Goal: Communication & Community: Answer question/provide support

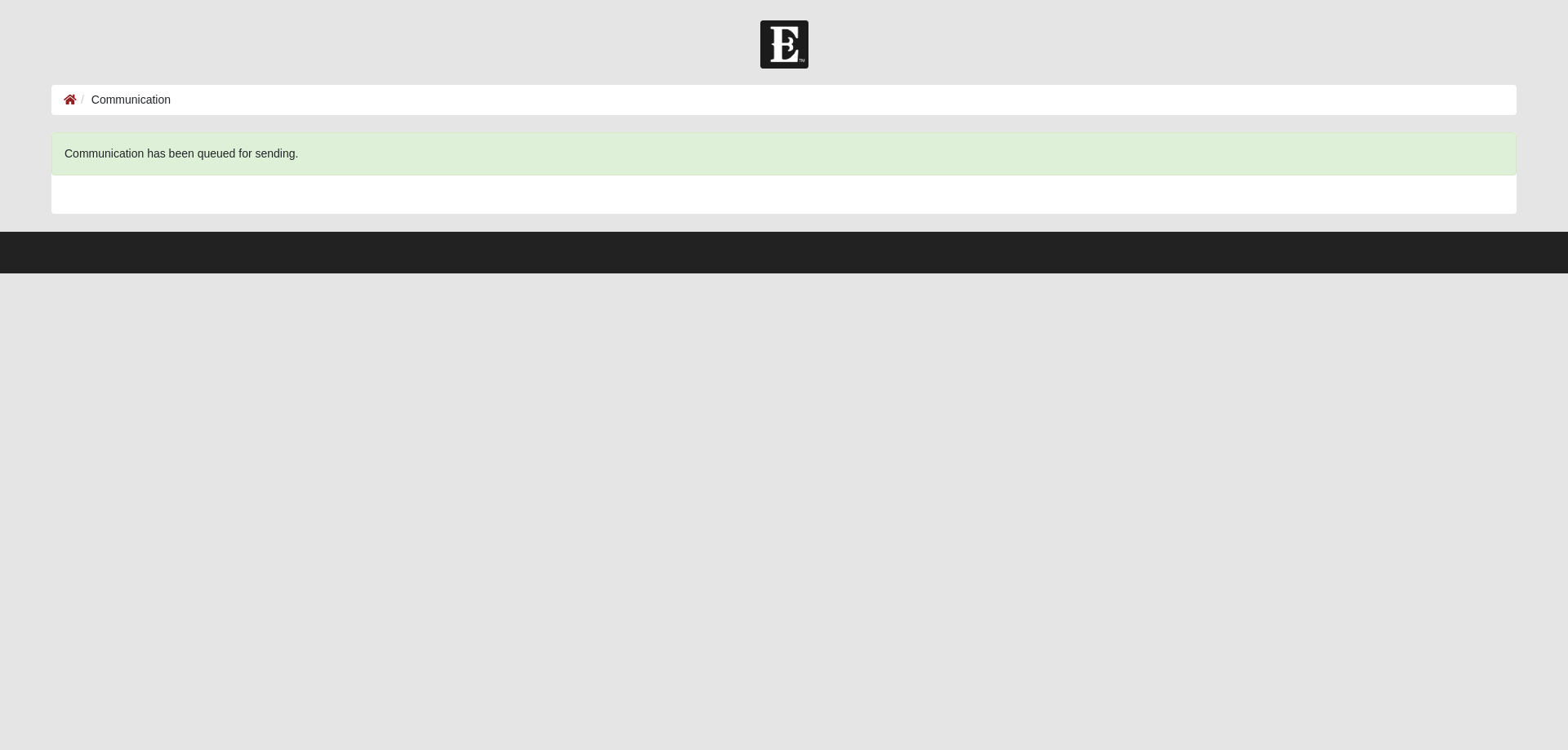
click at [97, 101] on li "Communication" at bounding box center [123, 100] width 94 height 17
click at [67, 96] on icon at bounding box center [70, 100] width 13 height 11
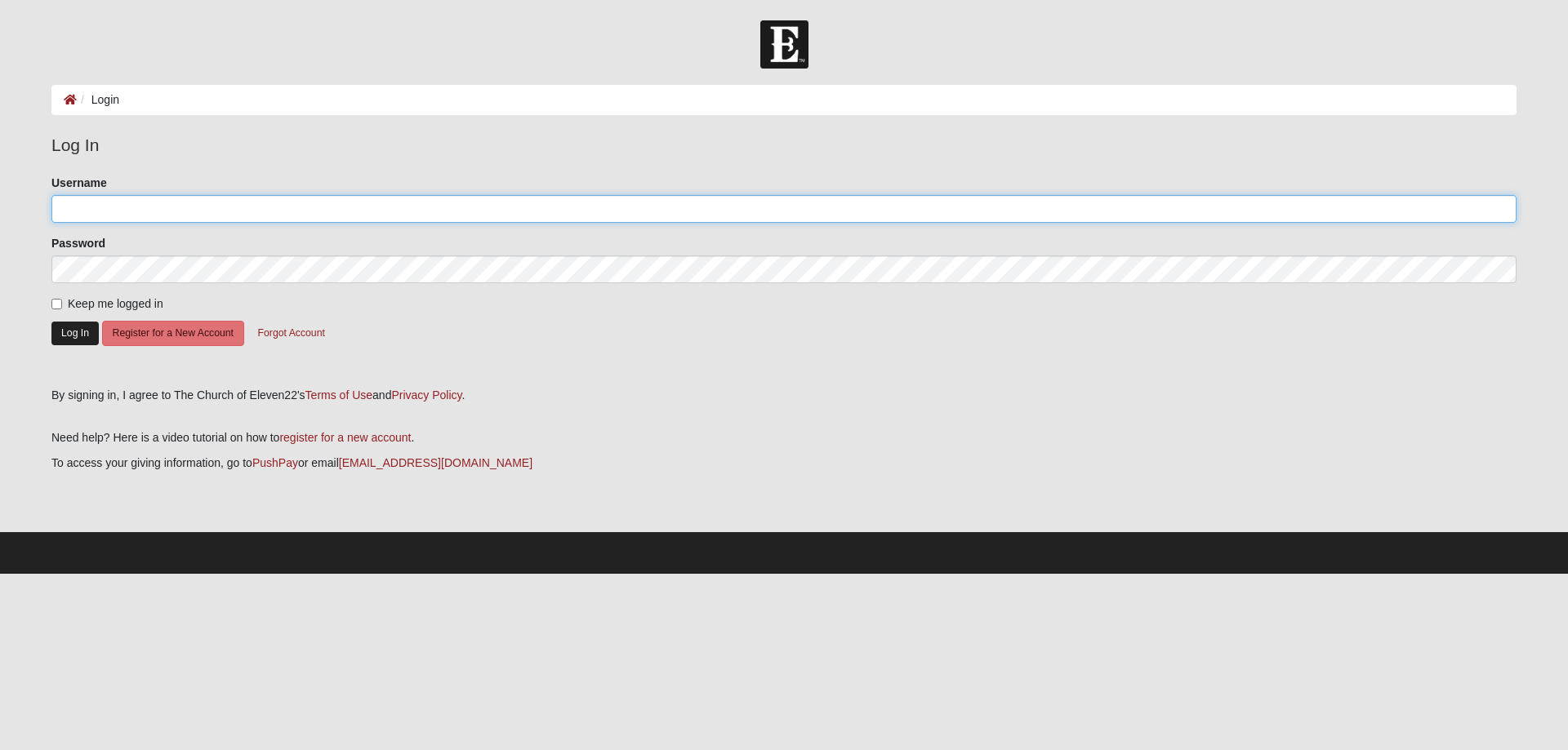
type input "[EMAIL_ADDRESS][DOMAIN_NAME]"
click at [63, 327] on button "Log In" at bounding box center [75, 333] width 48 height 23
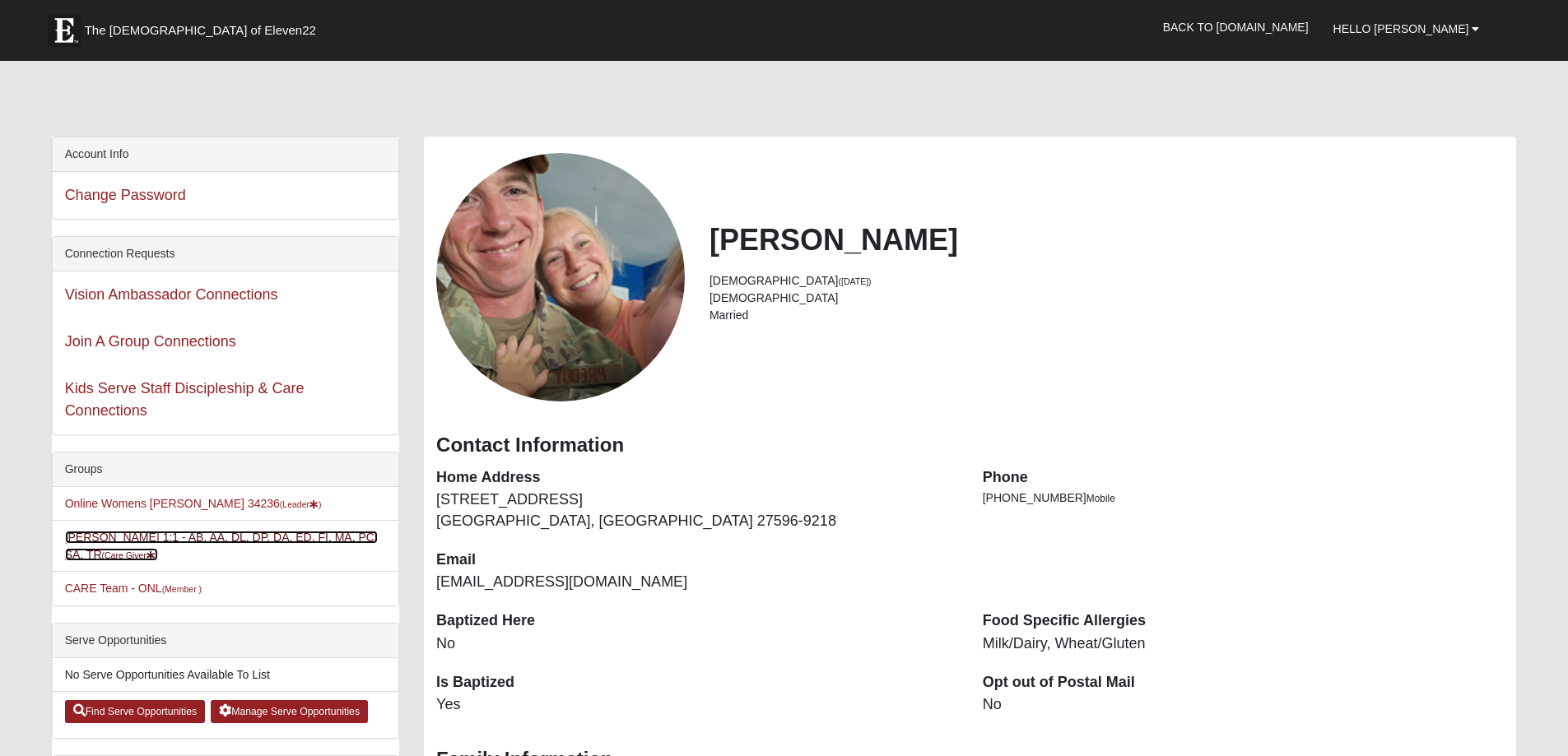
click at [133, 539] on link "Heidi Preddy 1:1 - AB, AA, DL, DP, DA, ED, FI, MA, PC, SA, TR (Care Giver )" at bounding box center [221, 546] width 313 height 30
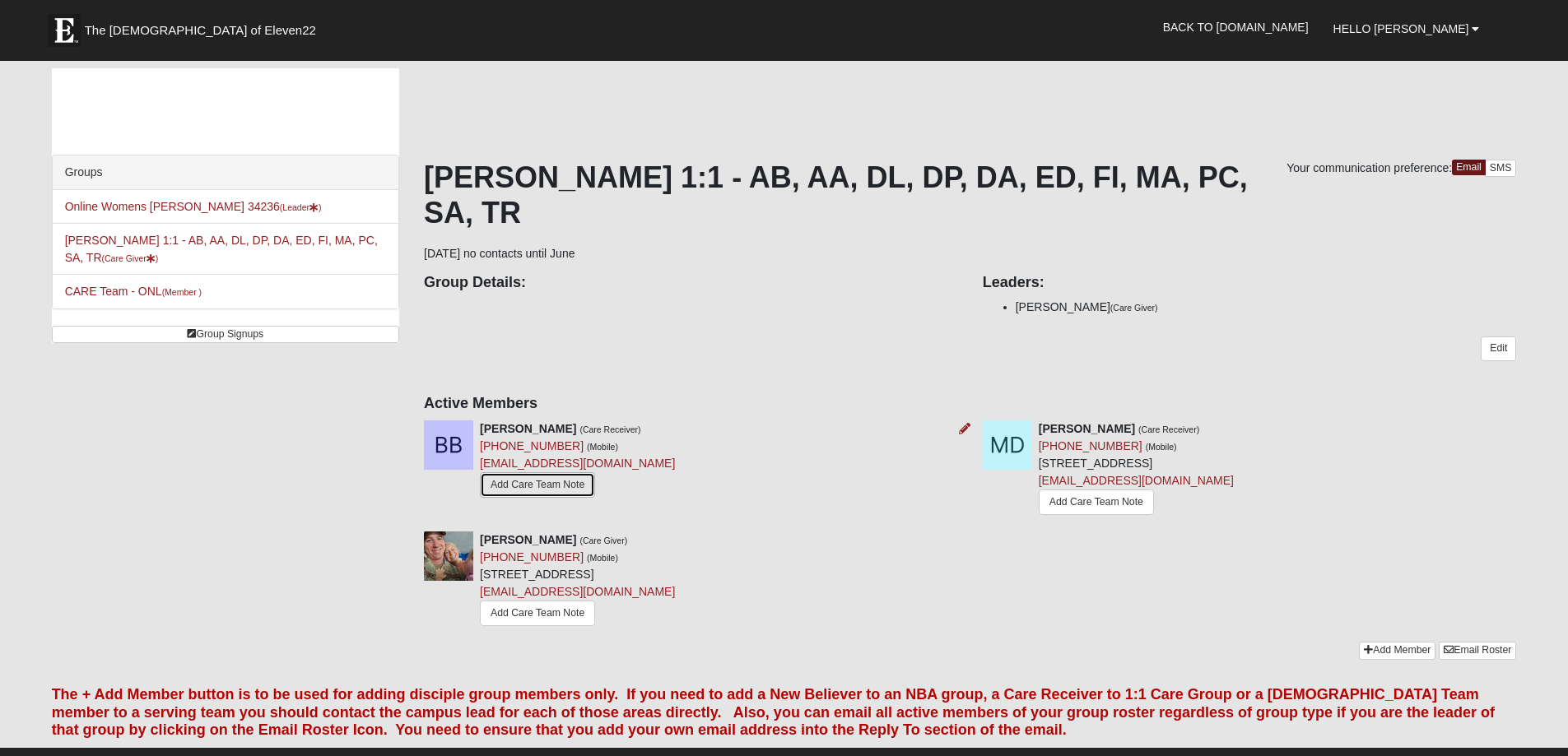
click at [560, 487] on link "Add Care Team Note" at bounding box center [537, 485] width 115 height 25
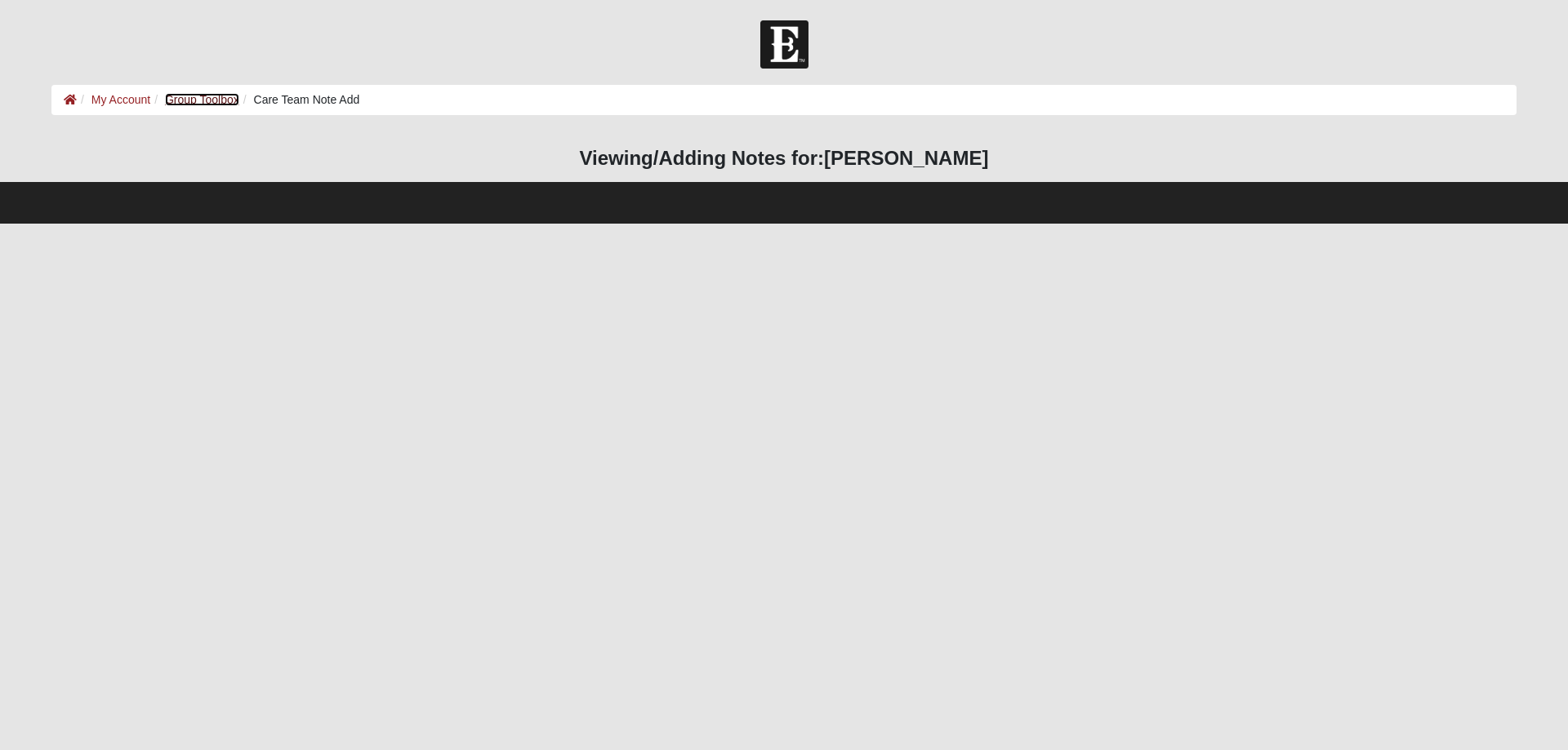
click at [207, 101] on link "Group Toolbox" at bounding box center [202, 100] width 75 height 13
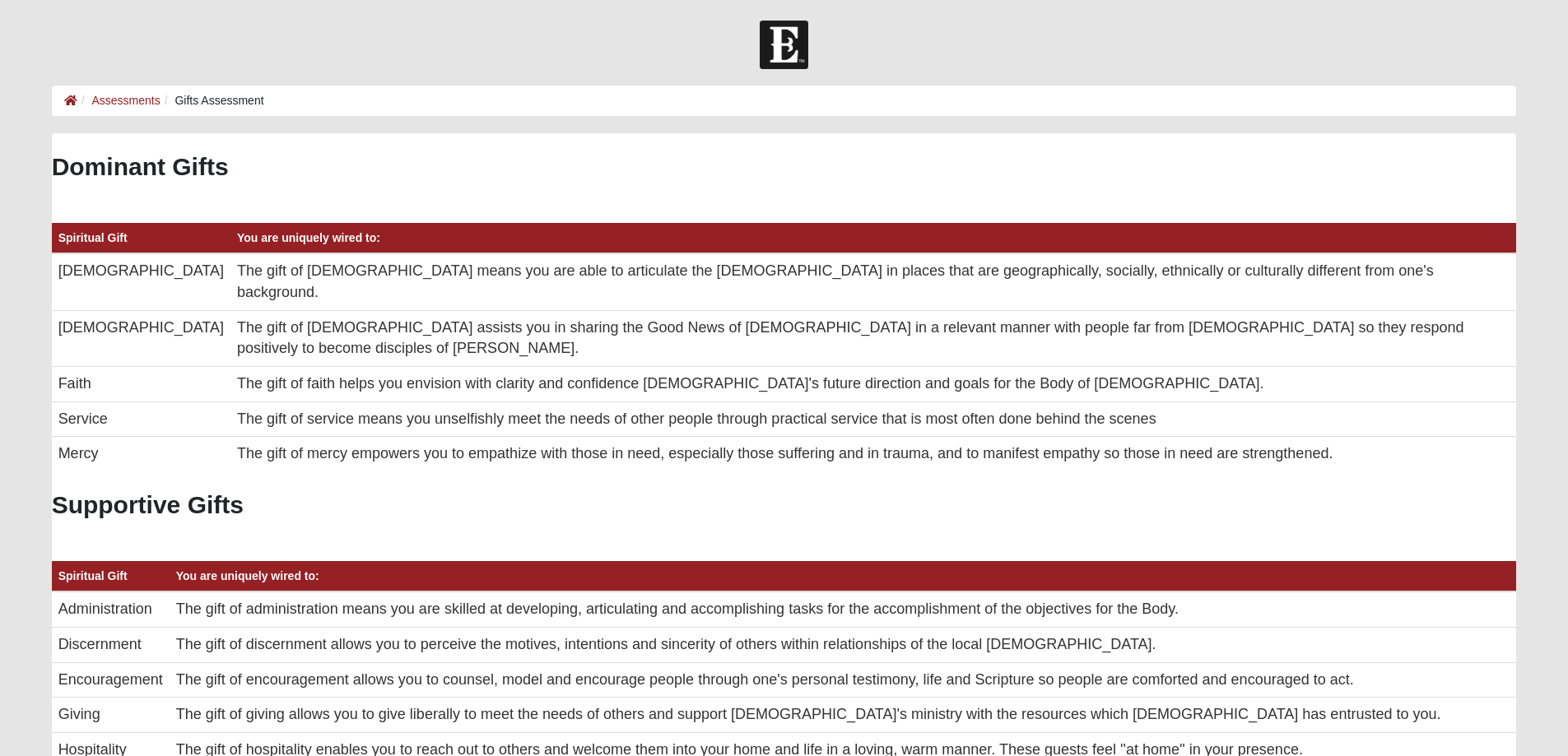
scroll to position [330, 1438]
click at [72, 95] on icon at bounding box center [70, 100] width 13 height 11
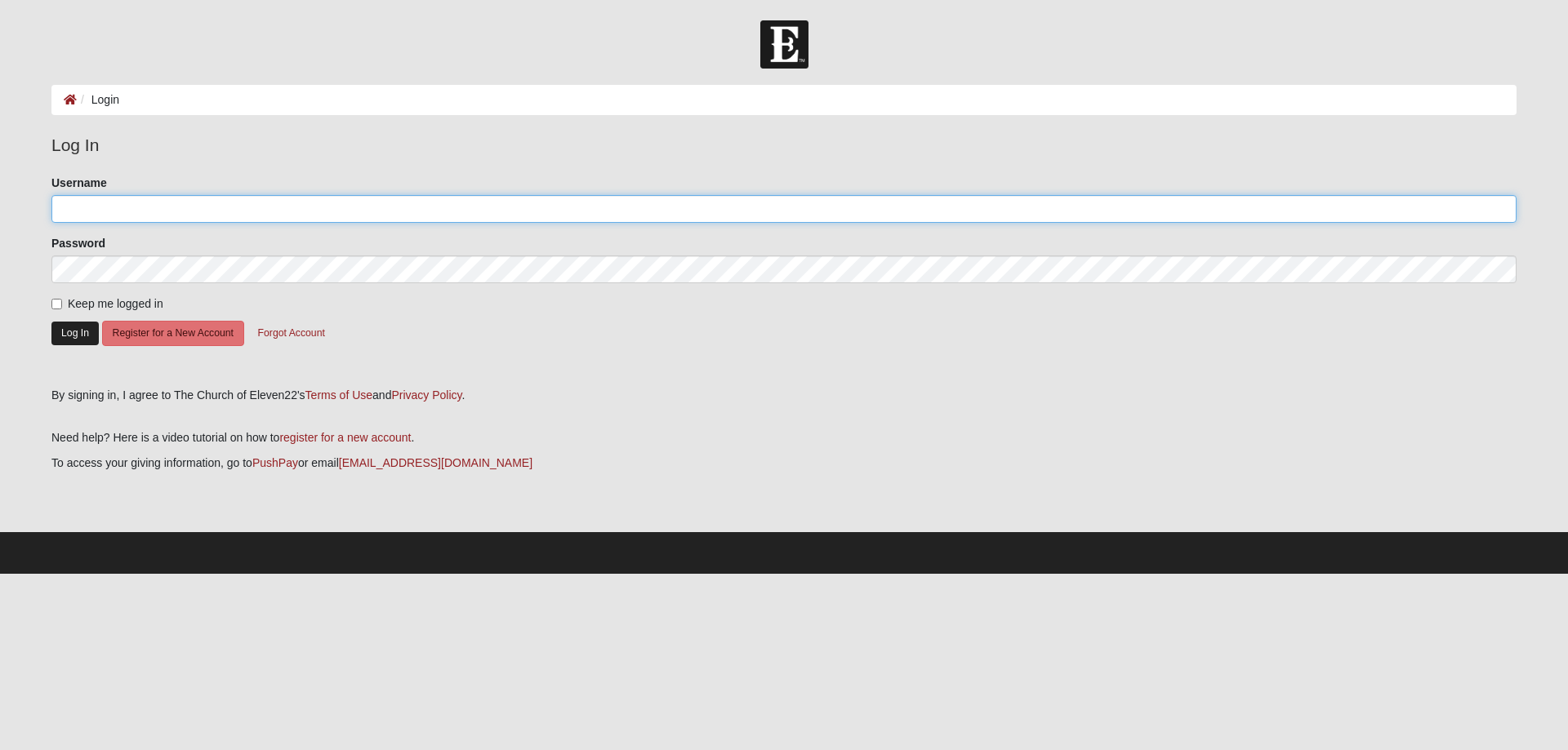
type input "[EMAIL_ADDRESS][DOMAIN_NAME]"
click at [76, 330] on button "Log In" at bounding box center [75, 333] width 48 height 23
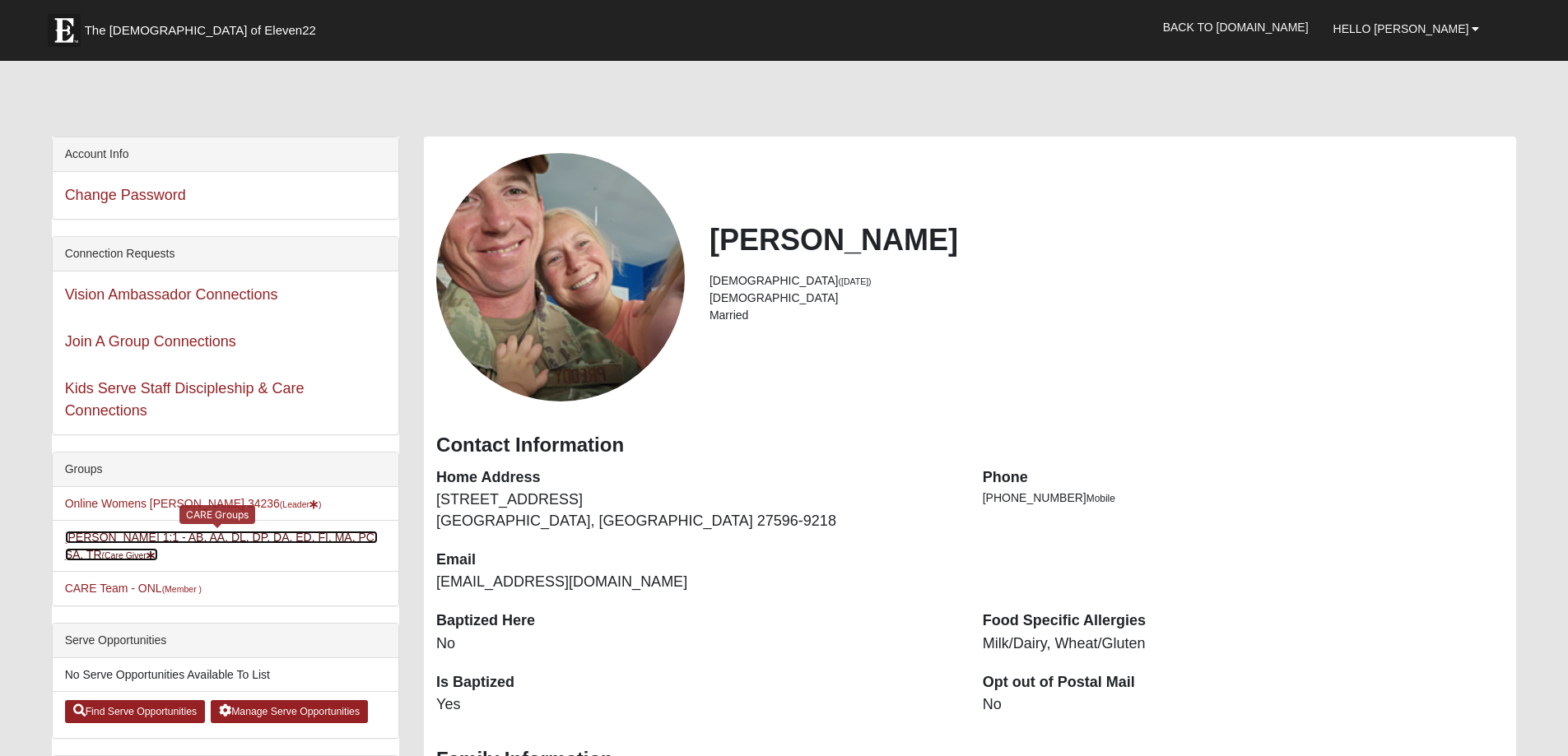
click at [174, 531] on link "[PERSON_NAME] 1:1 - AB, AA, DL, DP, DA, ED, FI, MA, PC, SA, TR (Care Giver )" at bounding box center [221, 546] width 313 height 30
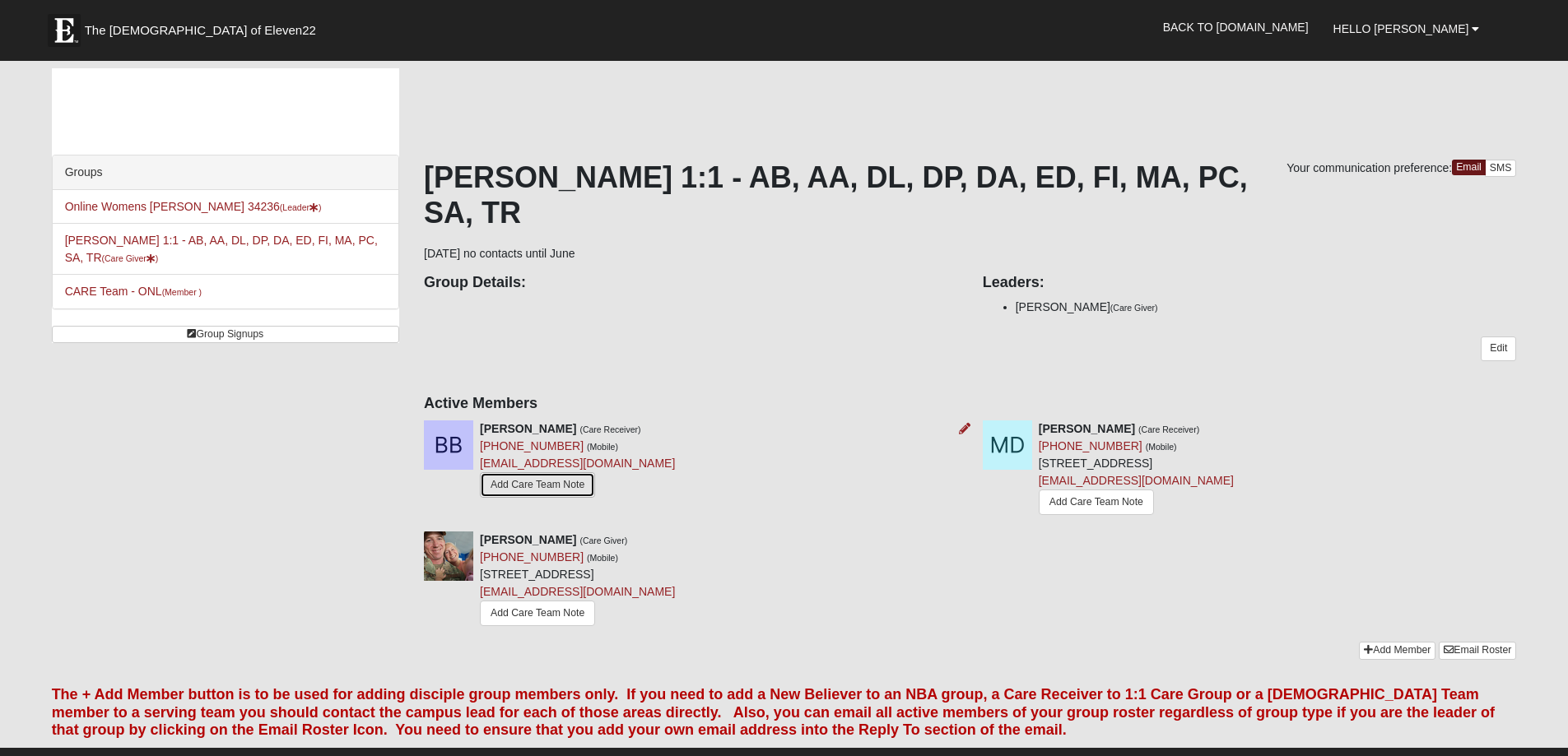
click at [528, 493] on link "Add Care Team Note" at bounding box center [537, 485] width 115 height 25
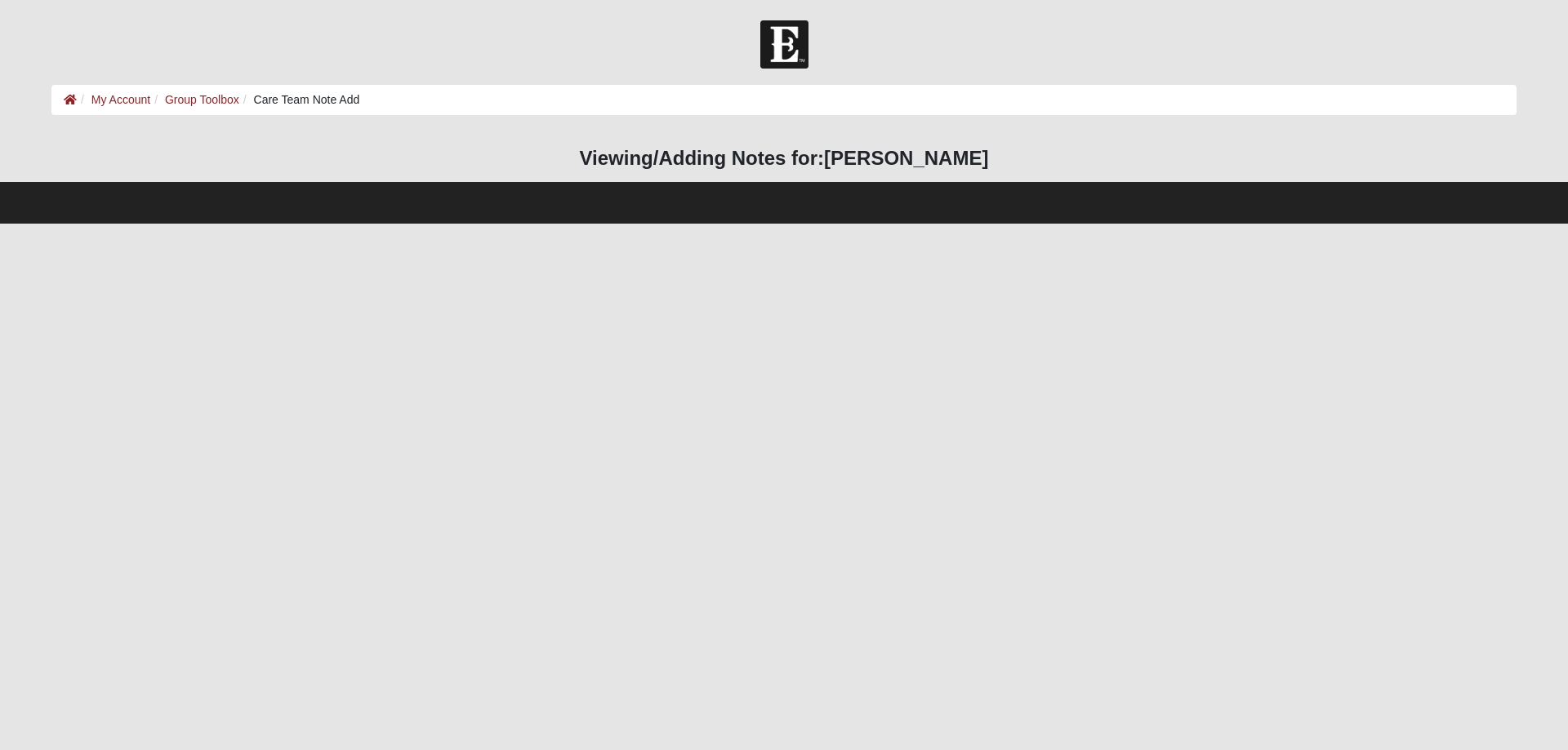
click at [787, 224] on html "Hello [PERSON_NAME] My Account Log Out Care Team Note Add My Account Group Tool…" at bounding box center [784, 112] width 1568 height 224
click at [754, 196] on footer at bounding box center [784, 202] width 1568 height 42
click at [730, 133] on div "HTML Content Viewing/Adding Notes for: Barbara Baker" at bounding box center [784, 157] width 1490 height 48
drag, startPoint x: 663, startPoint y: 213, endPoint x: 770, endPoint y: 275, distance: 123.7
click at [661, 224] on html "Hello Heidi My Account Log Out Care Team Note Add My Account Group Toolbox Care…" at bounding box center [784, 112] width 1568 height 224
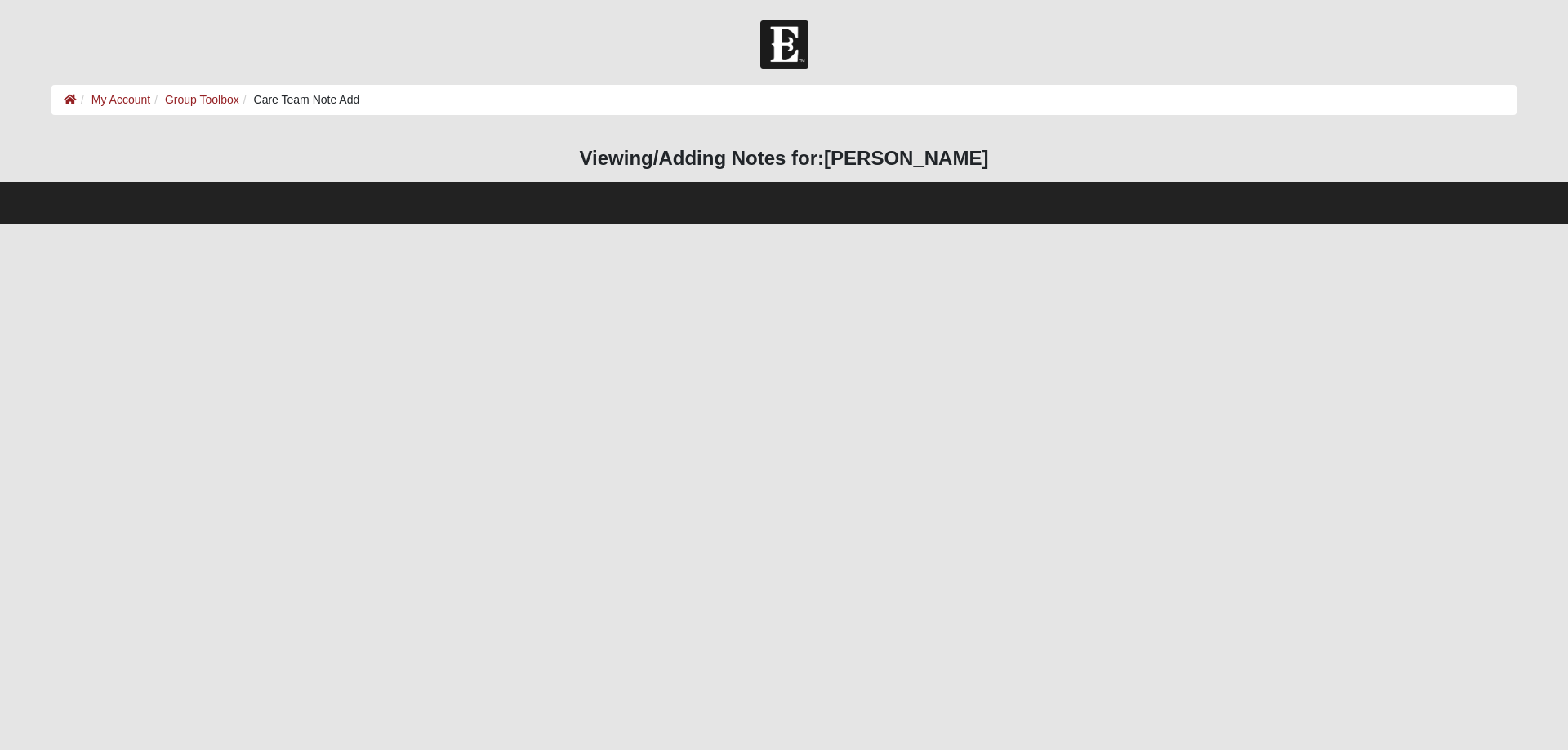
drag, startPoint x: 809, startPoint y: 300, endPoint x: 866, endPoint y: 307, distance: 57.4
click at [866, 224] on html "Hello Heidi My Account Log Out Care Team Note Add My Account Group Toolbox Care…" at bounding box center [784, 112] width 1568 height 224
drag, startPoint x: 1084, startPoint y: 290, endPoint x: 789, endPoint y: 492, distance: 357.5
click at [1078, 224] on html "Hello Heidi My Account Log Out Care Team Note Add My Account Group Toolbox Care…" at bounding box center [784, 112] width 1568 height 224
drag, startPoint x: 750, startPoint y: 510, endPoint x: 714, endPoint y: 477, distance: 48.8
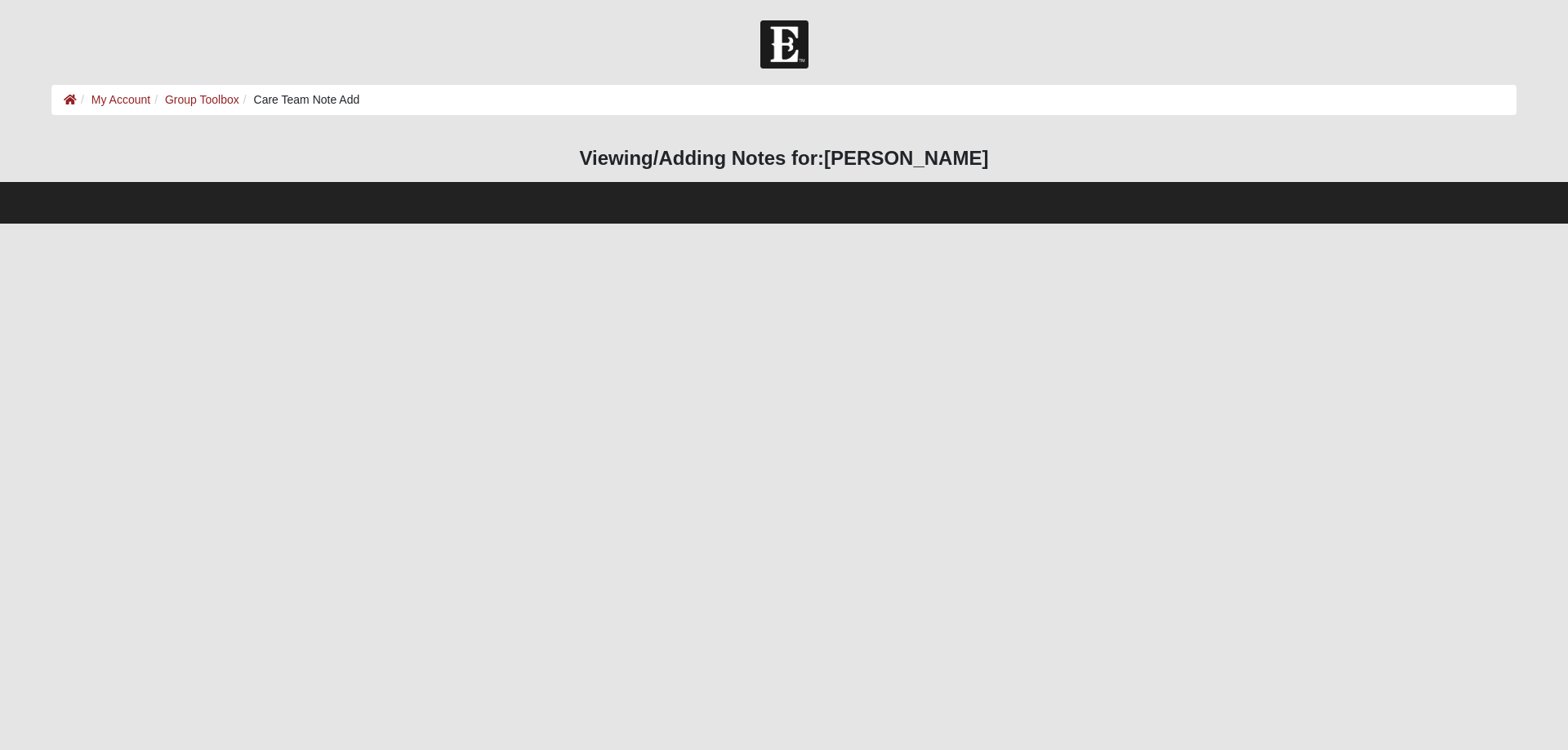
click at [729, 224] on html "Hello Heidi My Account Log Out Care Team Note Add My Account Group Toolbox Care…" at bounding box center [784, 112] width 1568 height 224
click at [185, 97] on link "Group Toolbox" at bounding box center [202, 100] width 75 height 13
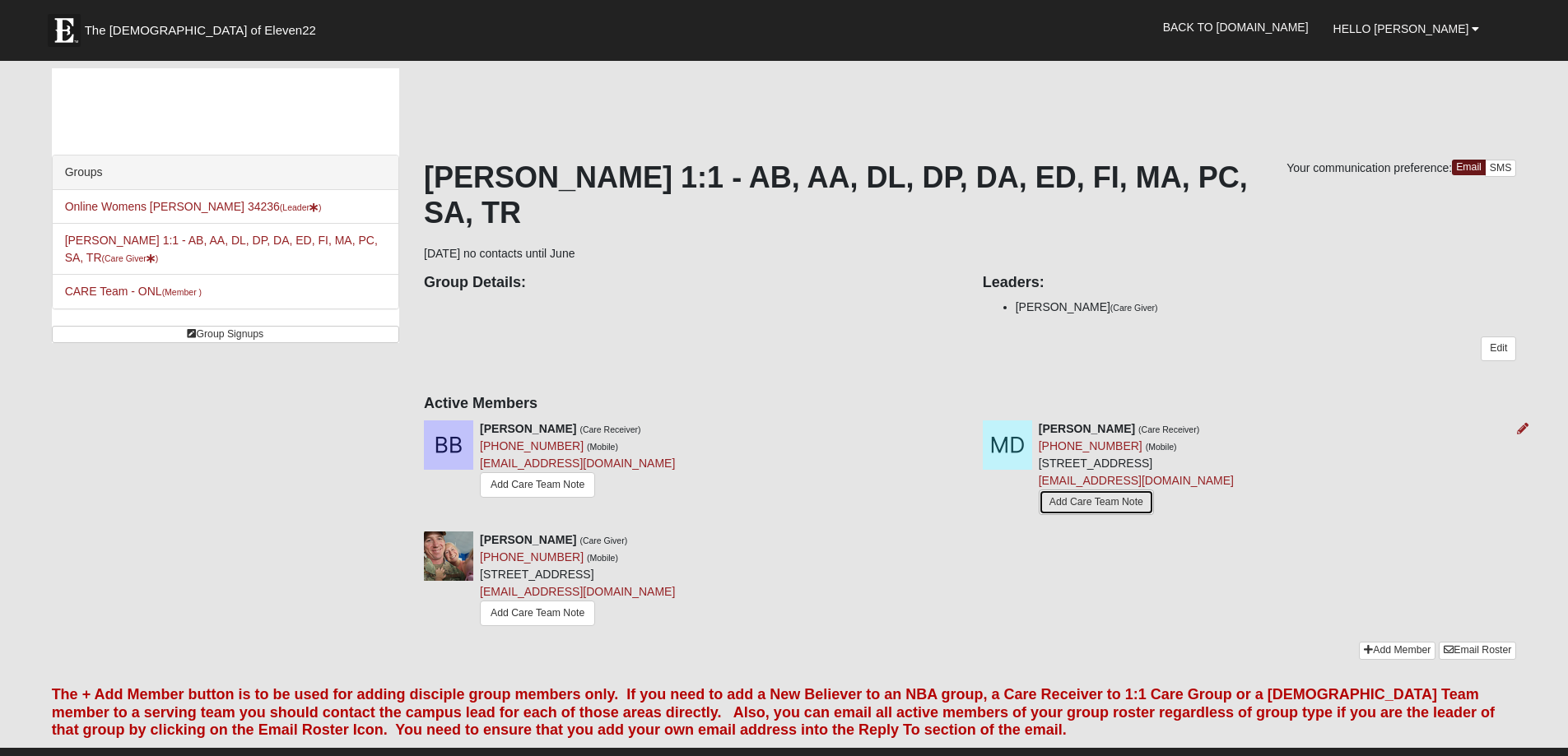
click at [1101, 500] on link "Add Care Team Note" at bounding box center [1096, 502] width 115 height 25
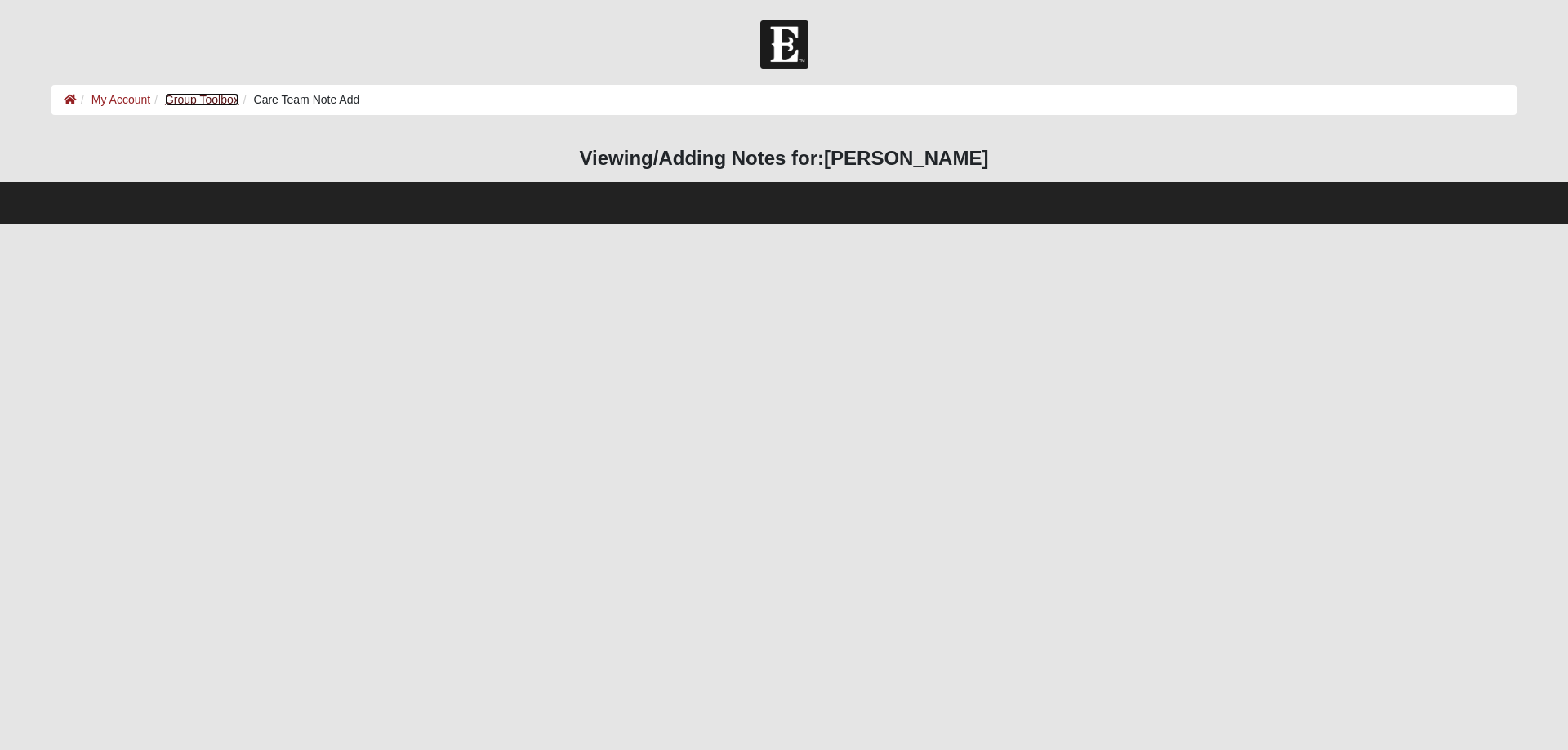
click at [205, 105] on link "Group Toolbox" at bounding box center [202, 100] width 75 height 13
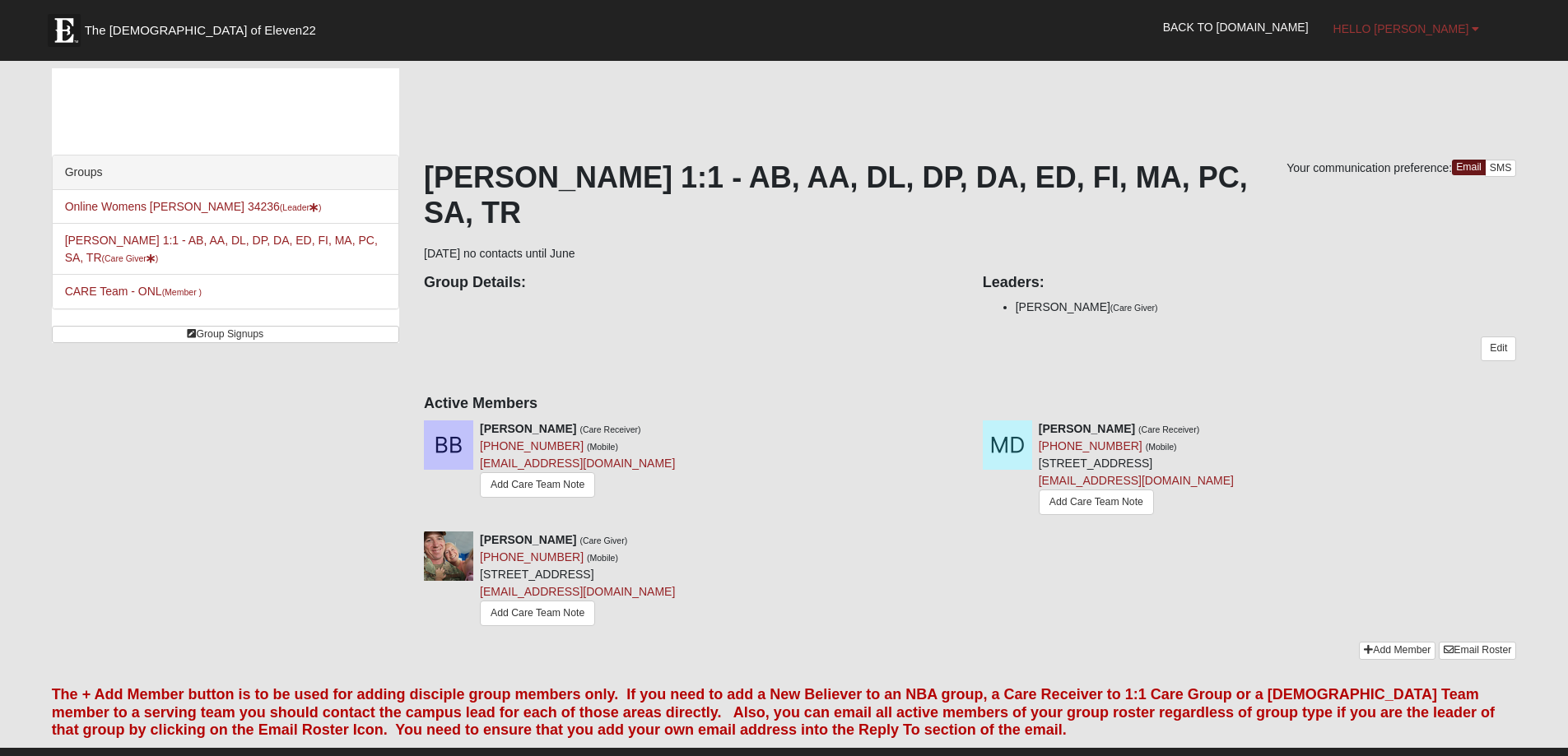
click at [1474, 31] on b at bounding box center [1475, 29] width 8 height 11
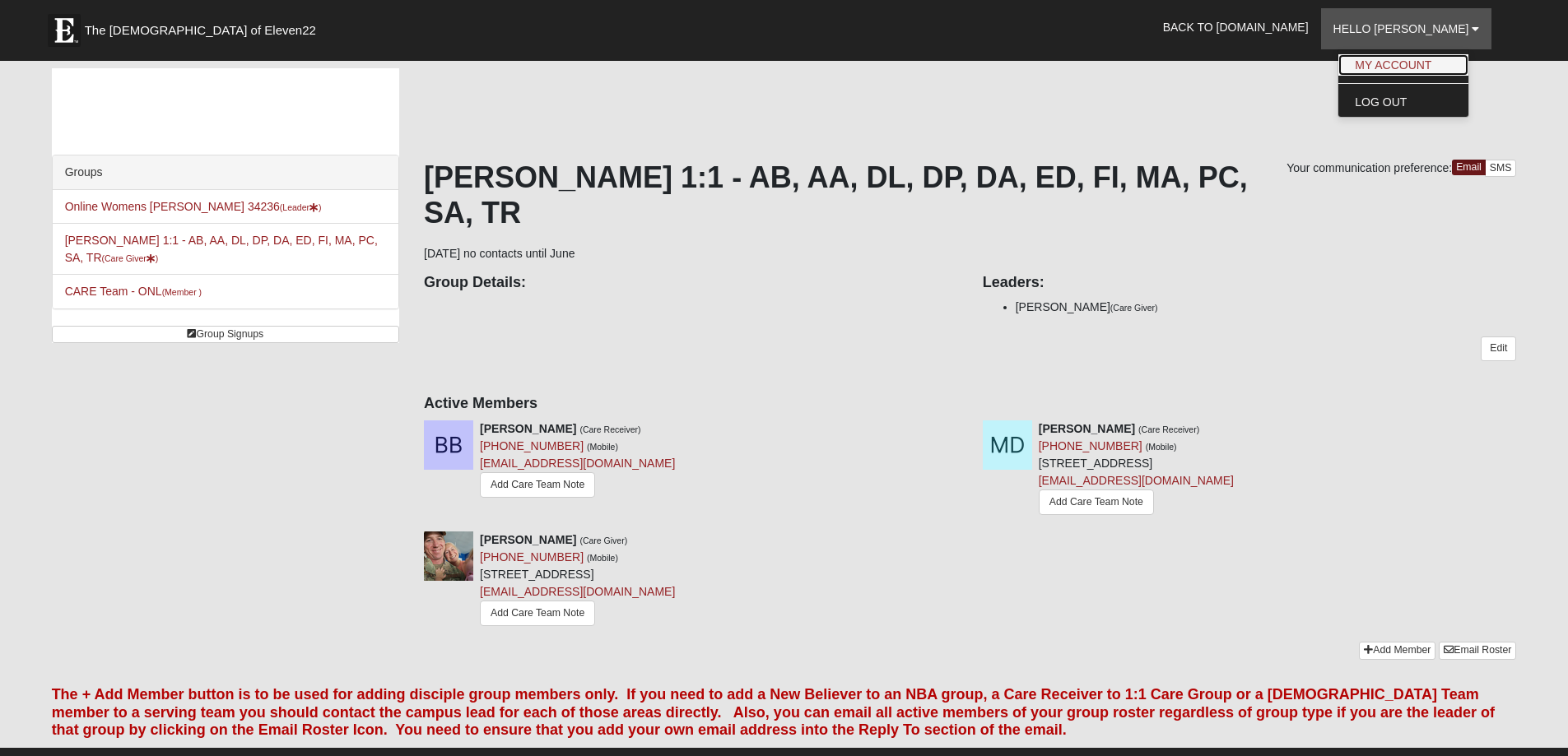
click at [1429, 64] on link "My Account" at bounding box center [1403, 65] width 130 height 22
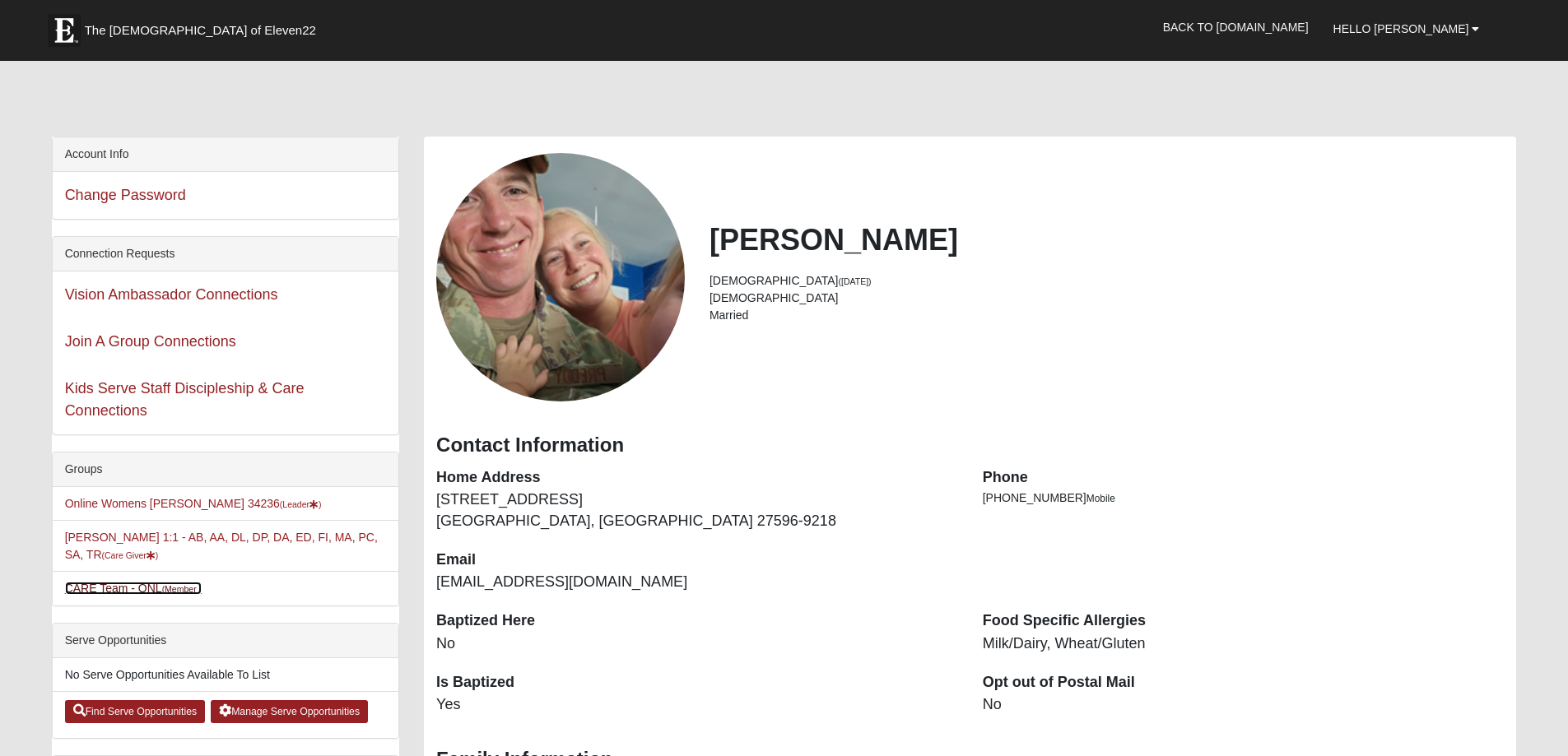
click at [145, 589] on link "CARE Team - ONL (Member )" at bounding box center [132, 589] width 136 height 13
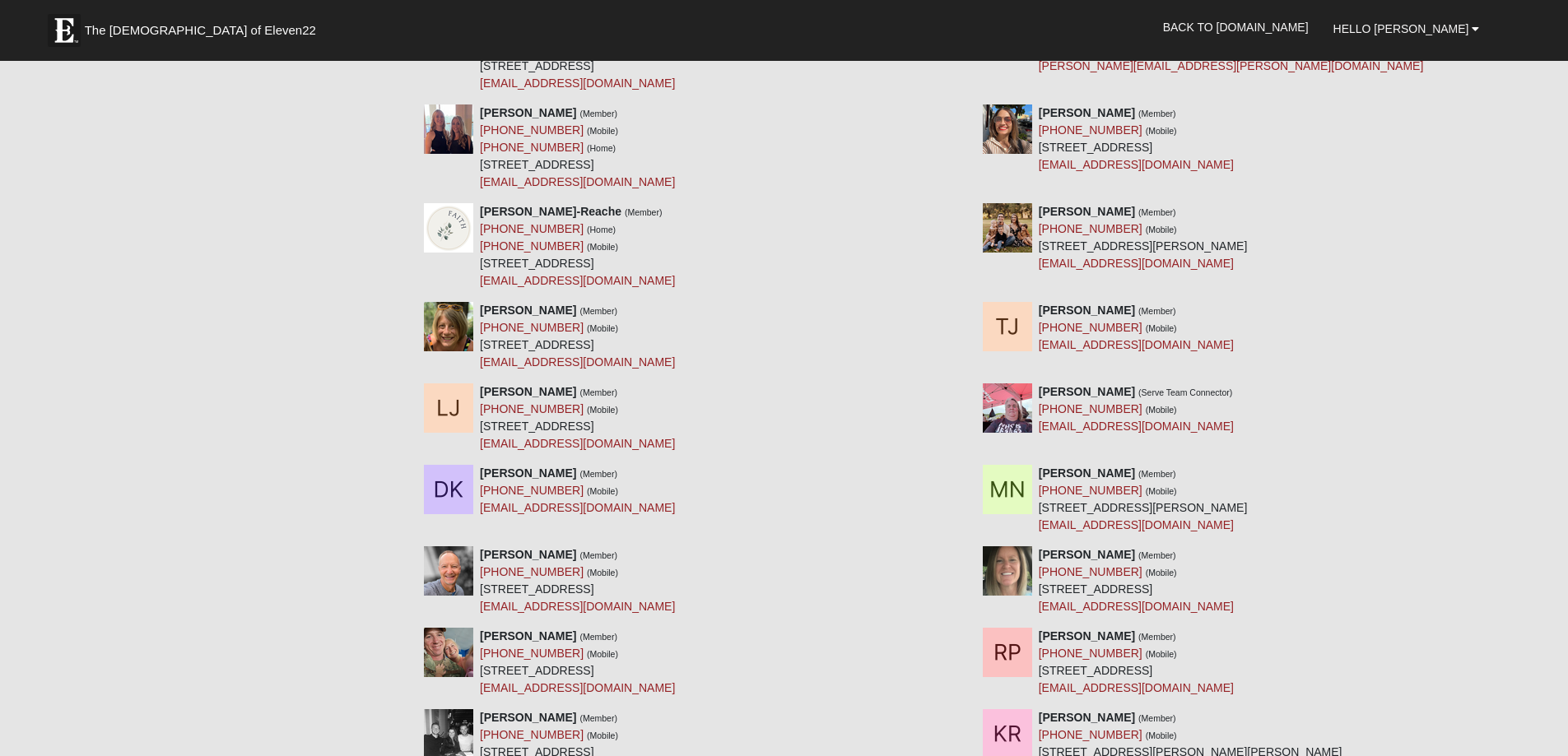
scroll to position [905, 0]
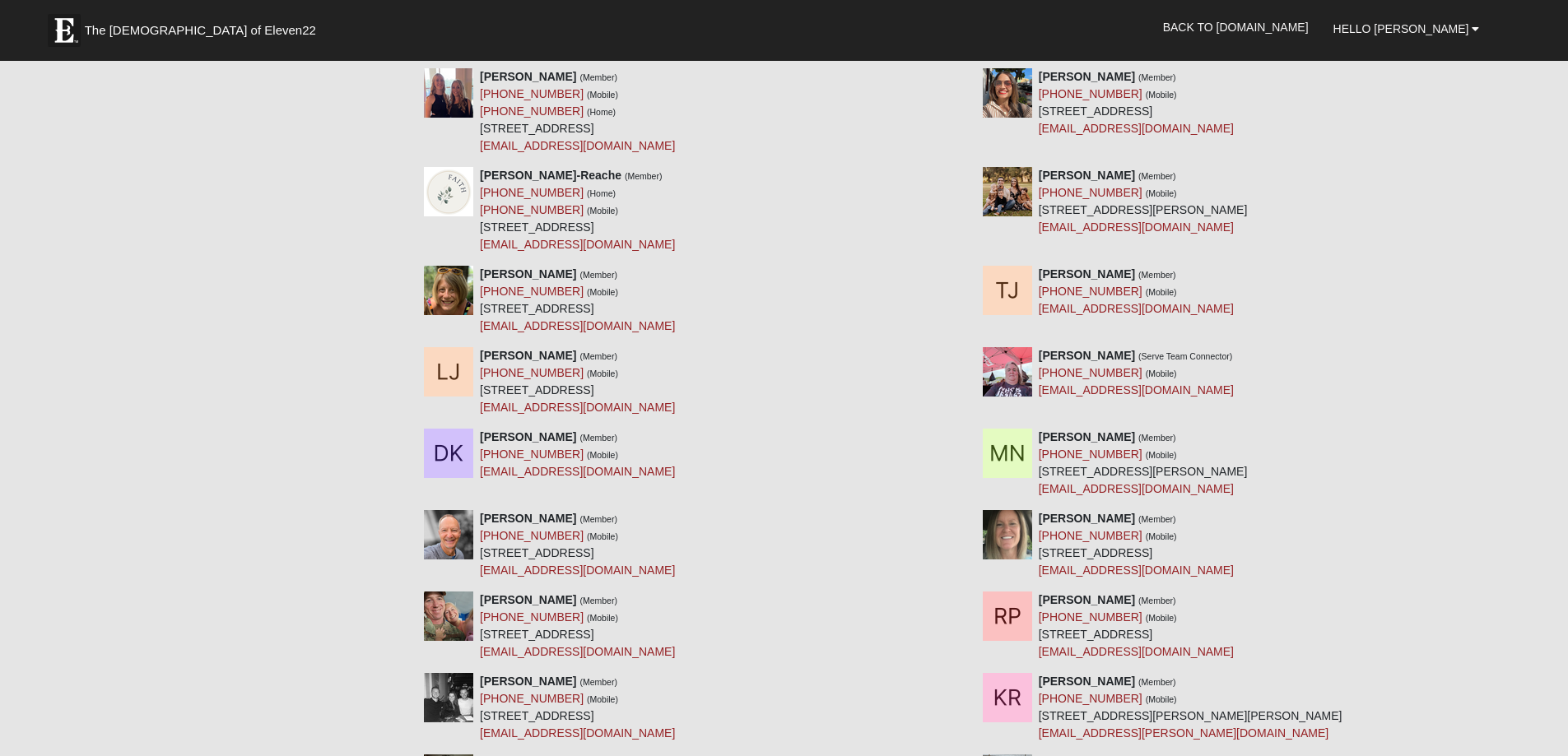
click at [103, 450] on div "Groups Online Womens [PERSON_NAME] 34236 (Leader ) [PERSON_NAME] 1:1 - AB, AA, …" at bounding box center [784, 294] width 1489 height 2261
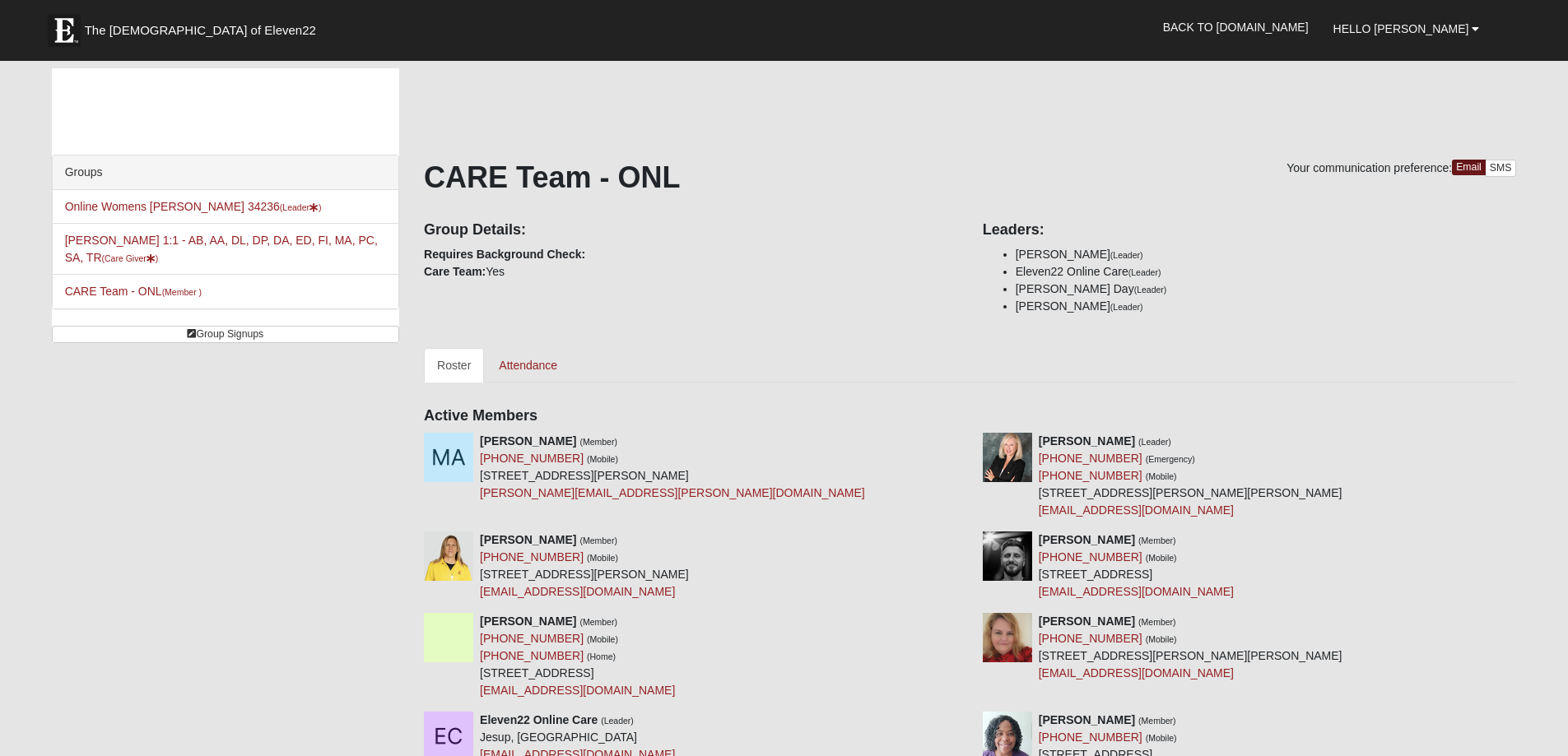
click at [770, 455] on div "[PERSON_NAME] (Member) [PHONE_NUMBER] (Mobile) [STREET_ADDRESS][PERSON_NAME] [P…" at bounding box center [690, 468] width 559 height 69
